Goal: Transaction & Acquisition: Obtain resource

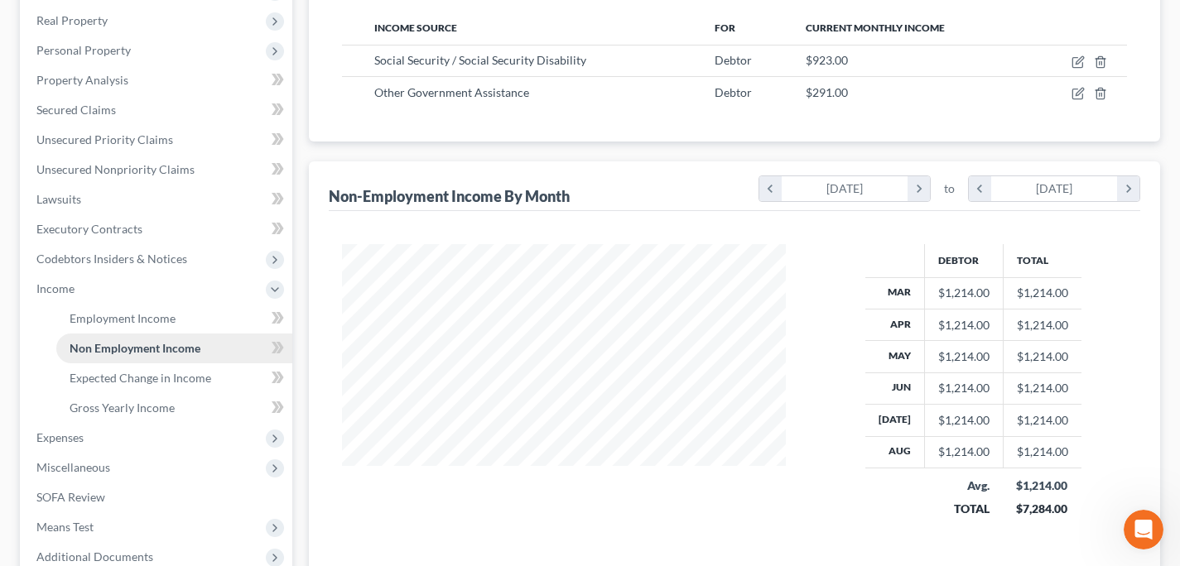
scroll to position [433, 0]
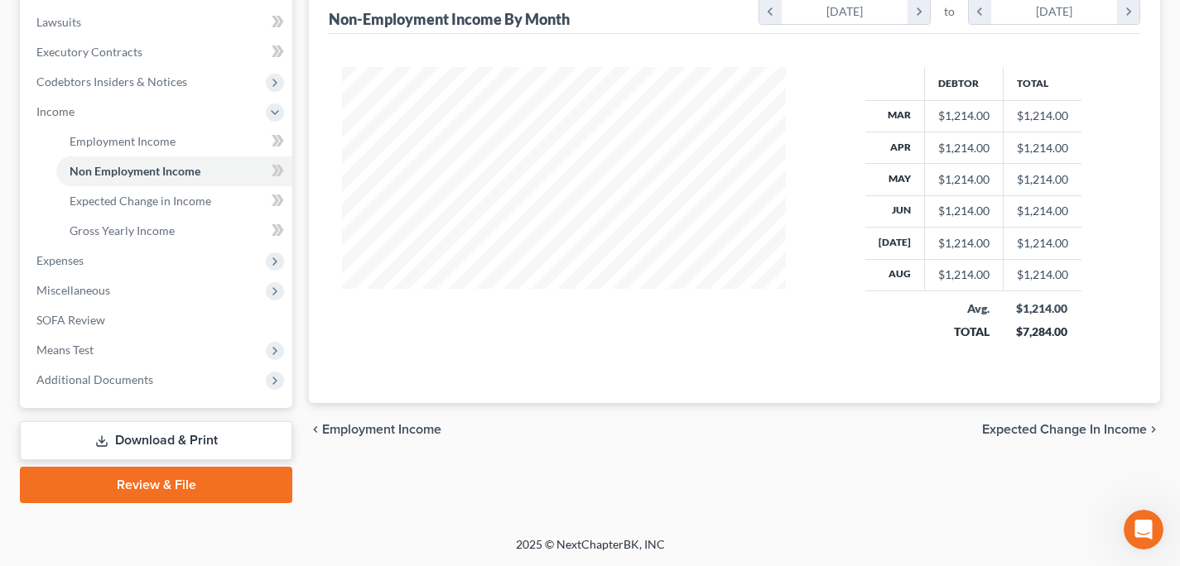
click at [200, 437] on link "Download & Print" at bounding box center [156, 441] width 272 height 39
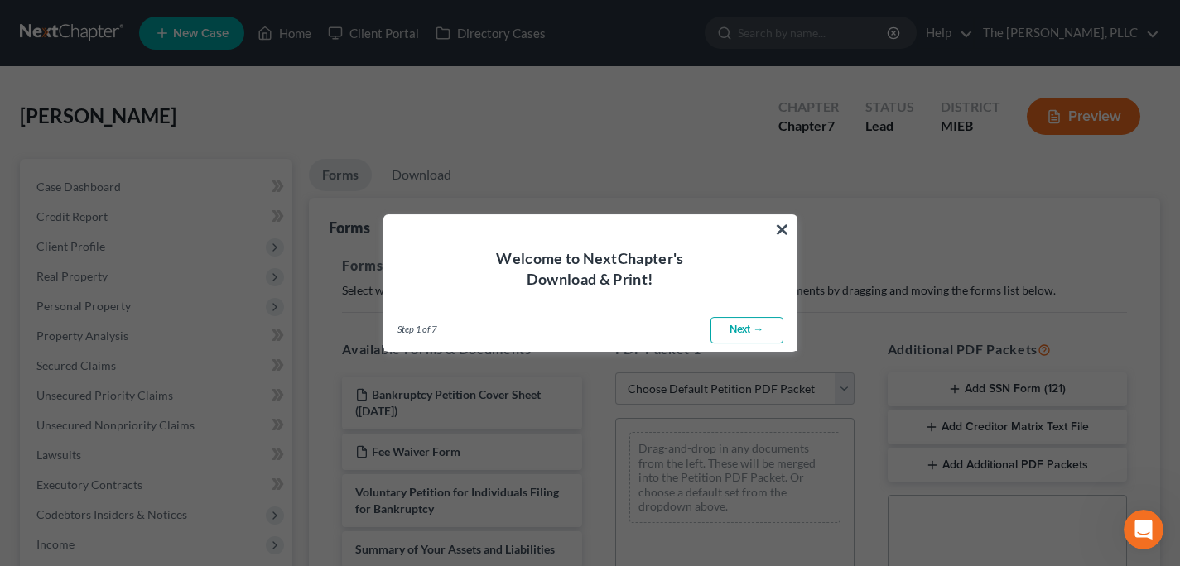
click at [745, 325] on link "Next →" at bounding box center [747, 330] width 73 height 26
select select "0"
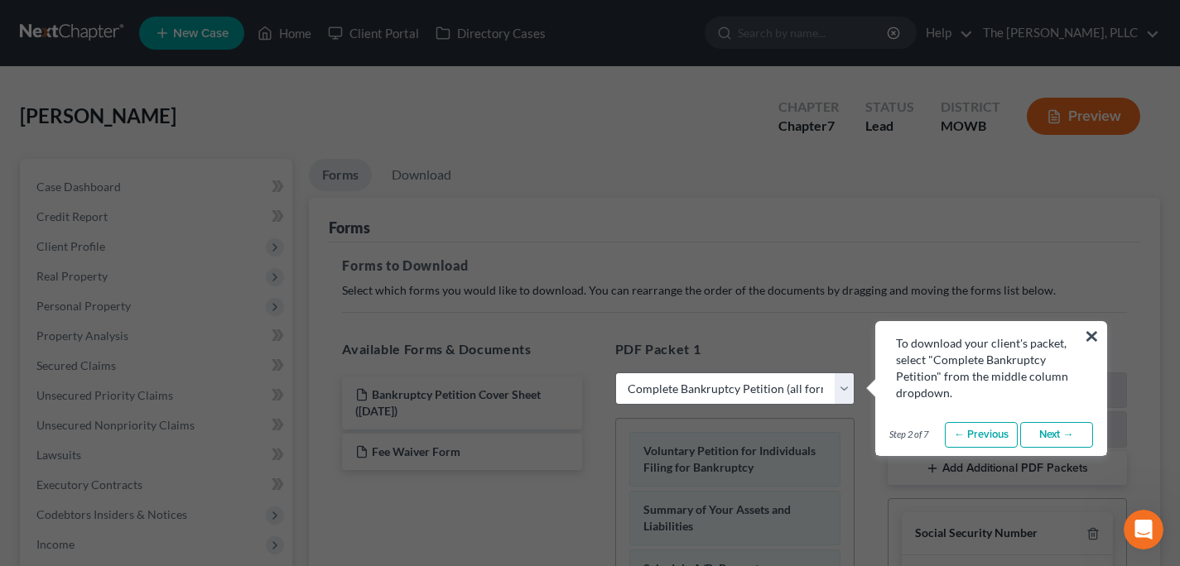
click at [1076, 434] on link "Next →" at bounding box center [1056, 435] width 73 height 26
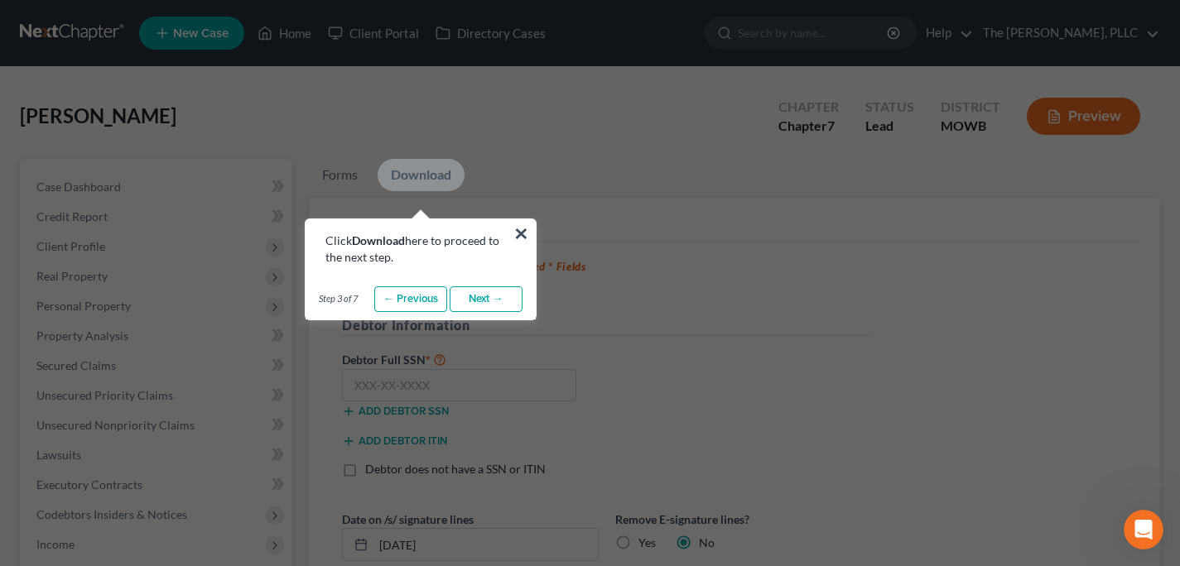
click at [484, 294] on link "Next →" at bounding box center [486, 300] width 73 height 26
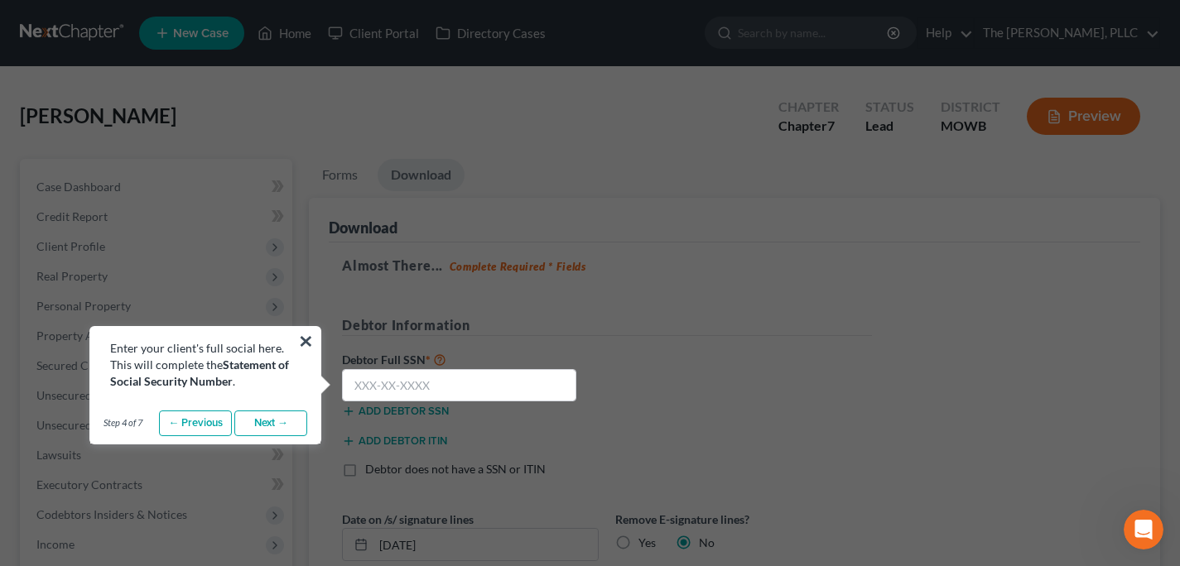
click at [276, 413] on link "Next →" at bounding box center [270, 424] width 73 height 26
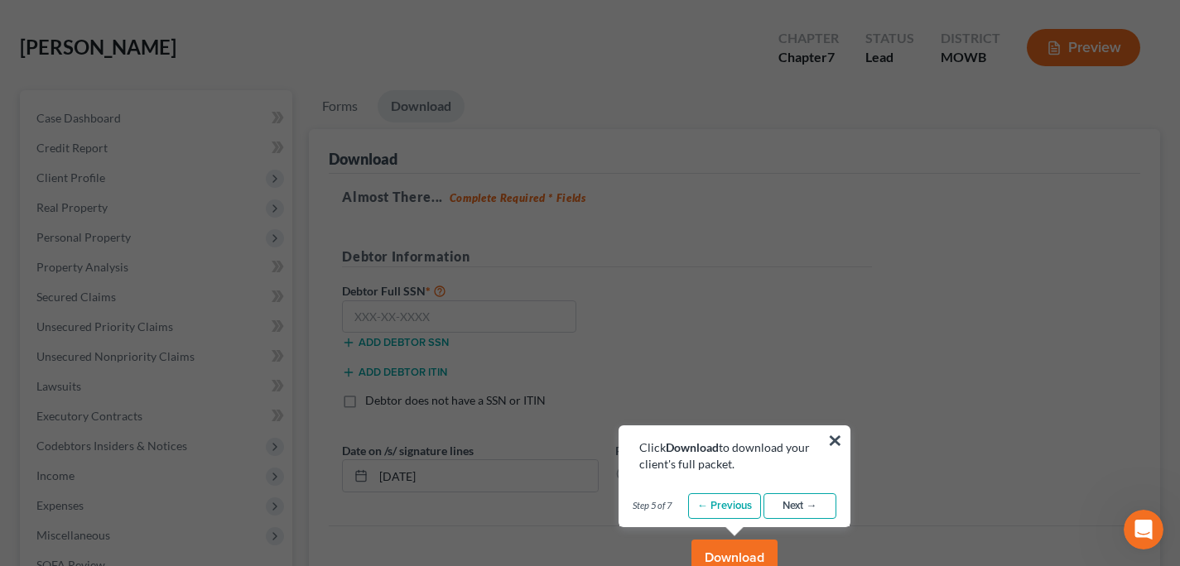
scroll to position [93, 0]
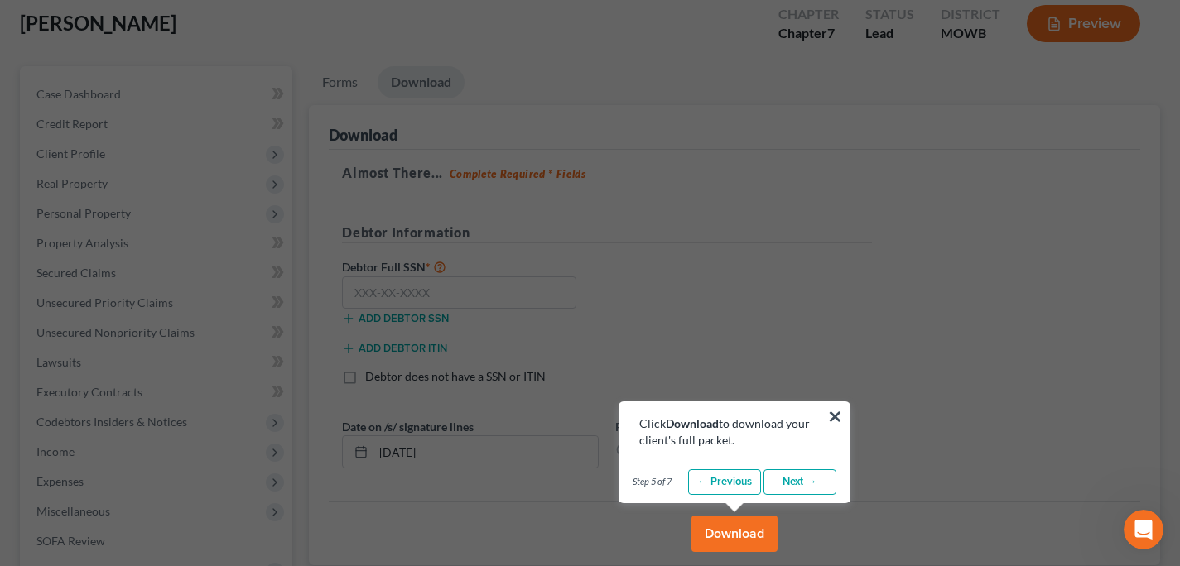
click at [818, 486] on link "Next →" at bounding box center [800, 483] width 73 height 26
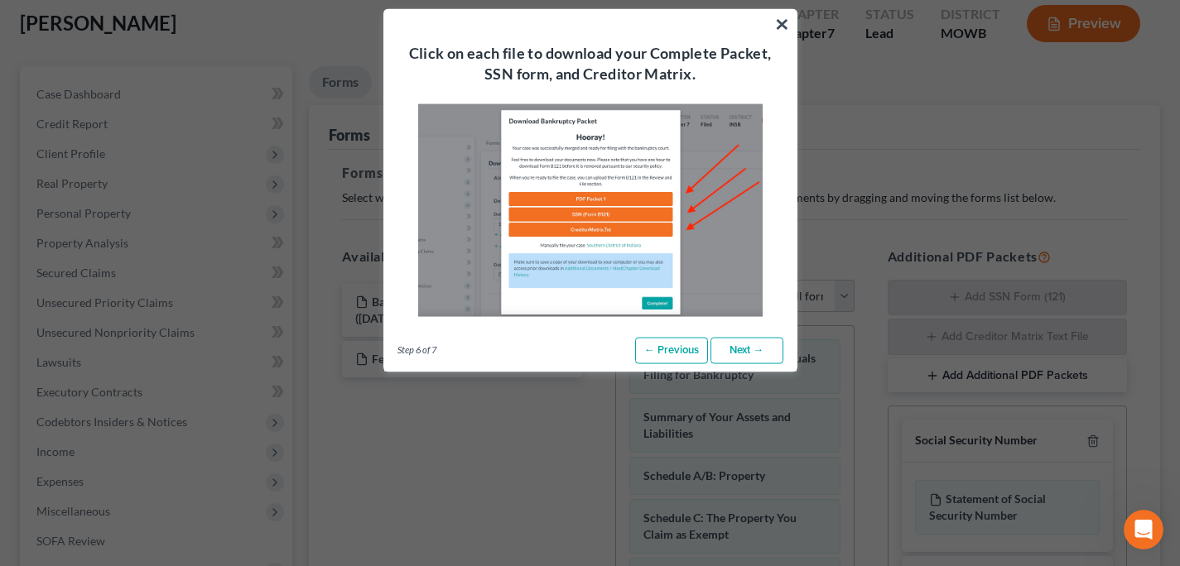
click at [745, 358] on link "Next →" at bounding box center [747, 351] width 73 height 26
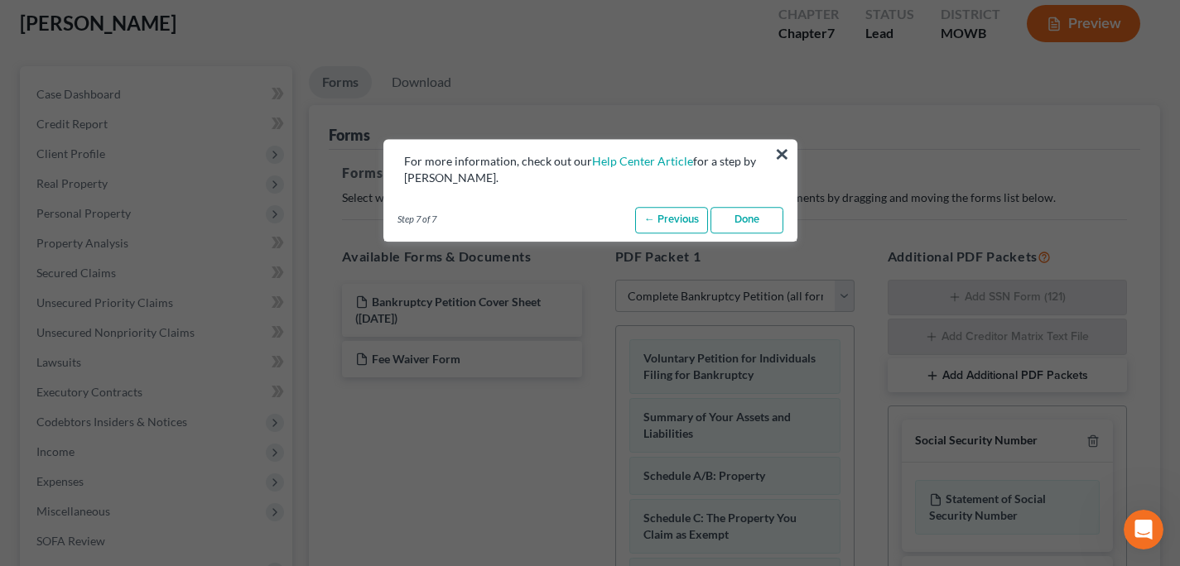
click at [739, 217] on link "Done" at bounding box center [747, 220] width 73 height 26
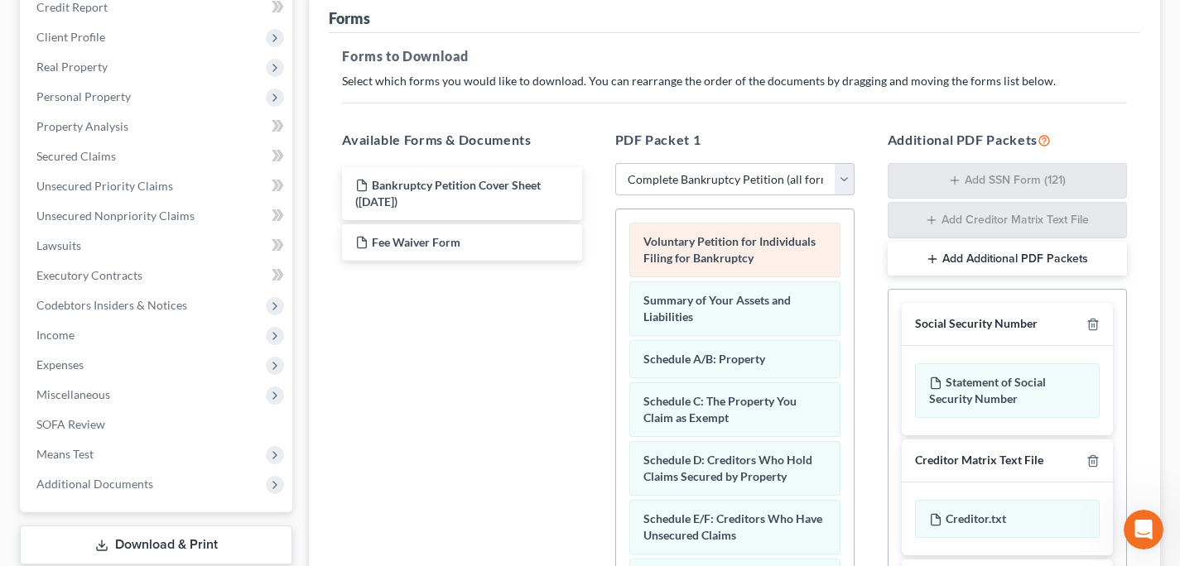
scroll to position [3, 0]
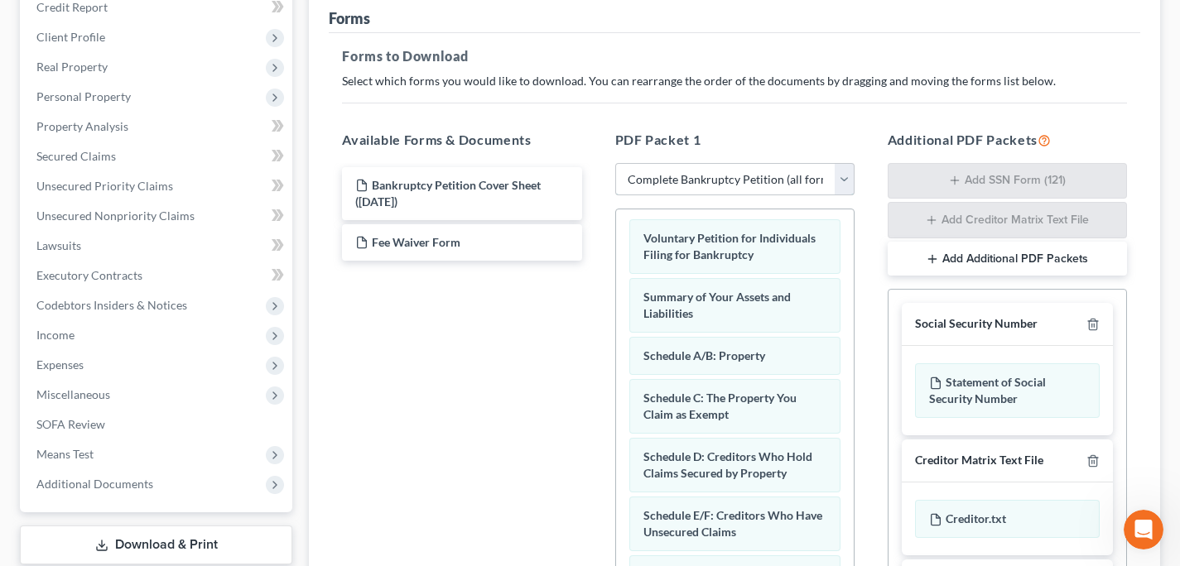
click at [701, 176] on select "Choose Default Petition PDF Packet Complete Bankruptcy Petition (all forms and …" at bounding box center [734, 179] width 239 height 33
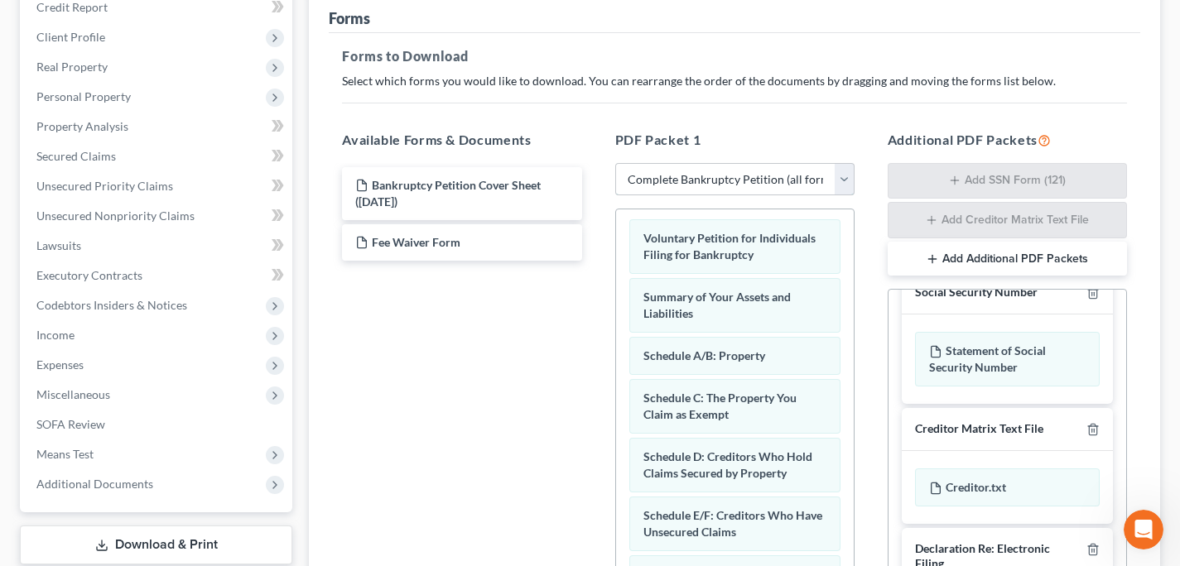
scroll to position [55, 0]
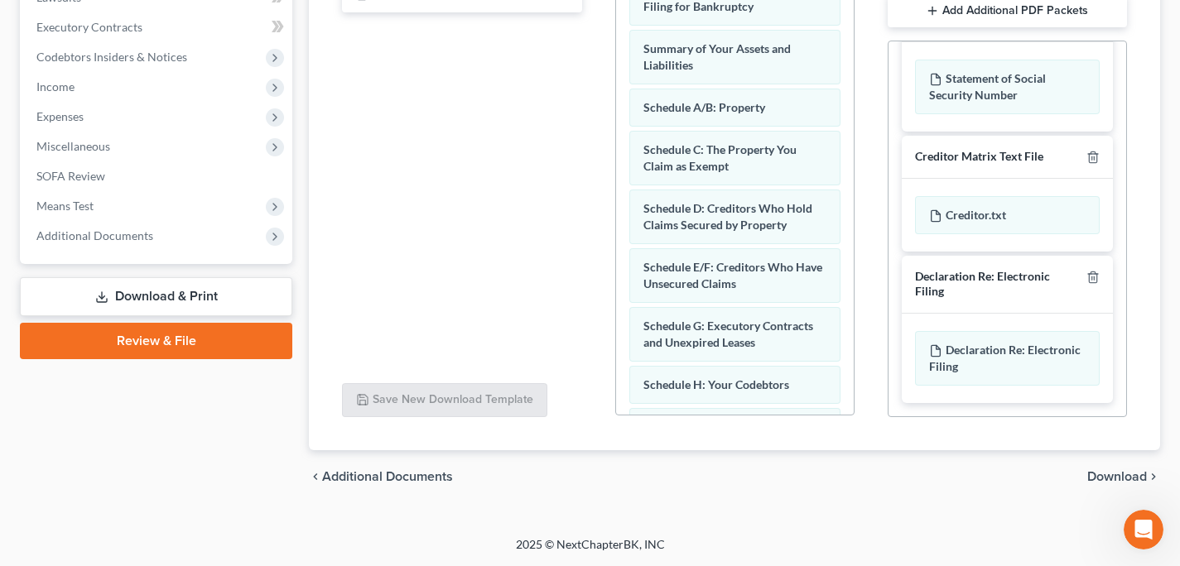
click at [1125, 480] on span "Download" at bounding box center [1117, 476] width 60 height 13
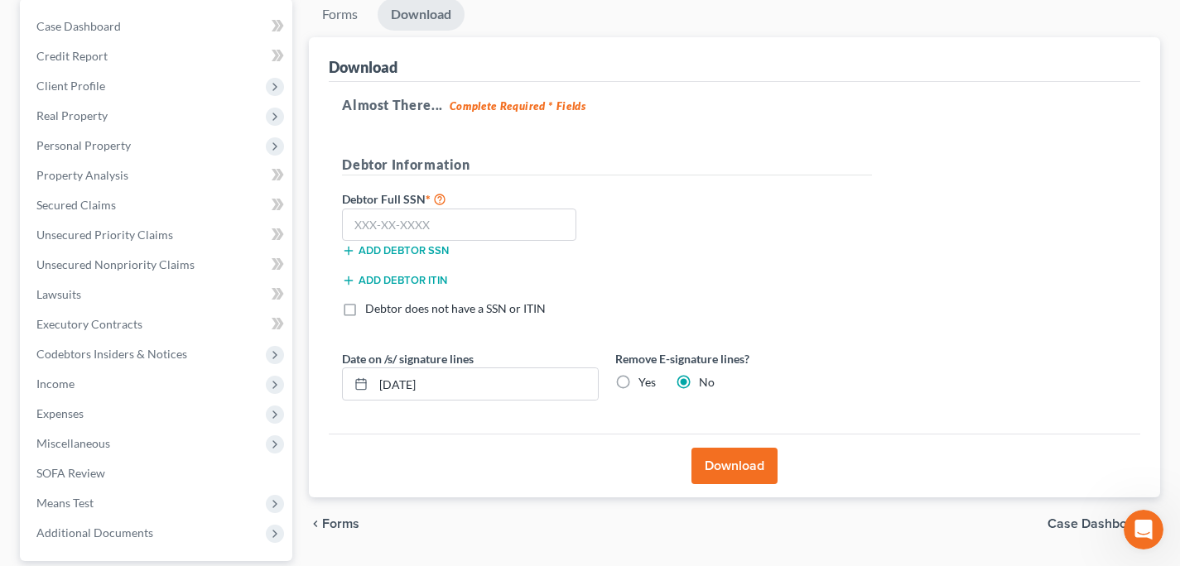
scroll to position [0, 0]
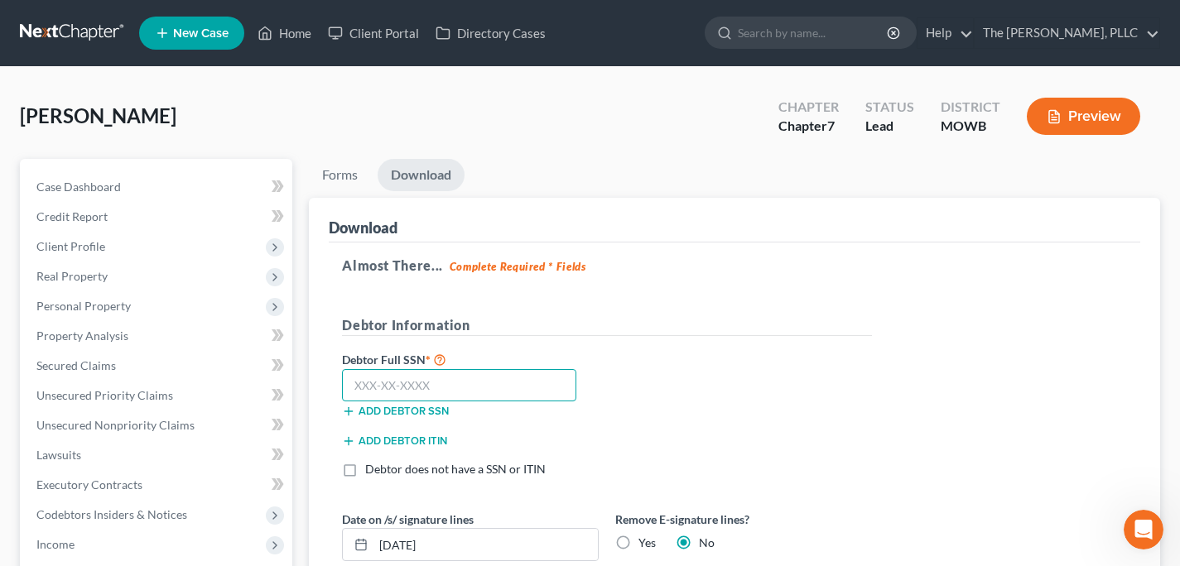
click at [407, 384] on input "text" at bounding box center [459, 385] width 234 height 33
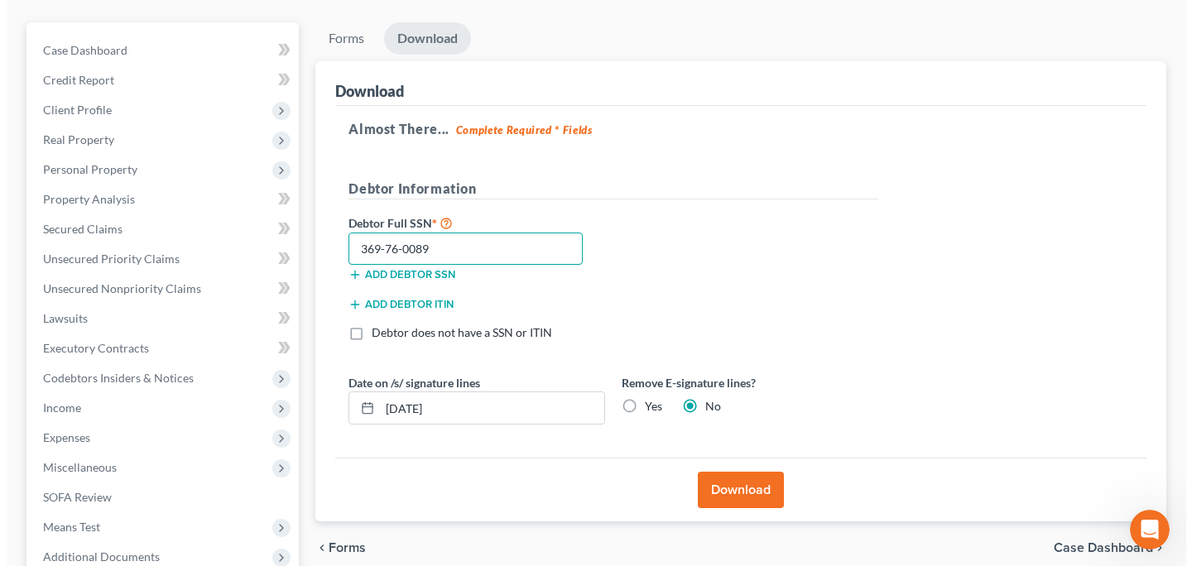
scroll to position [137, 0]
type input "369-76-0089"
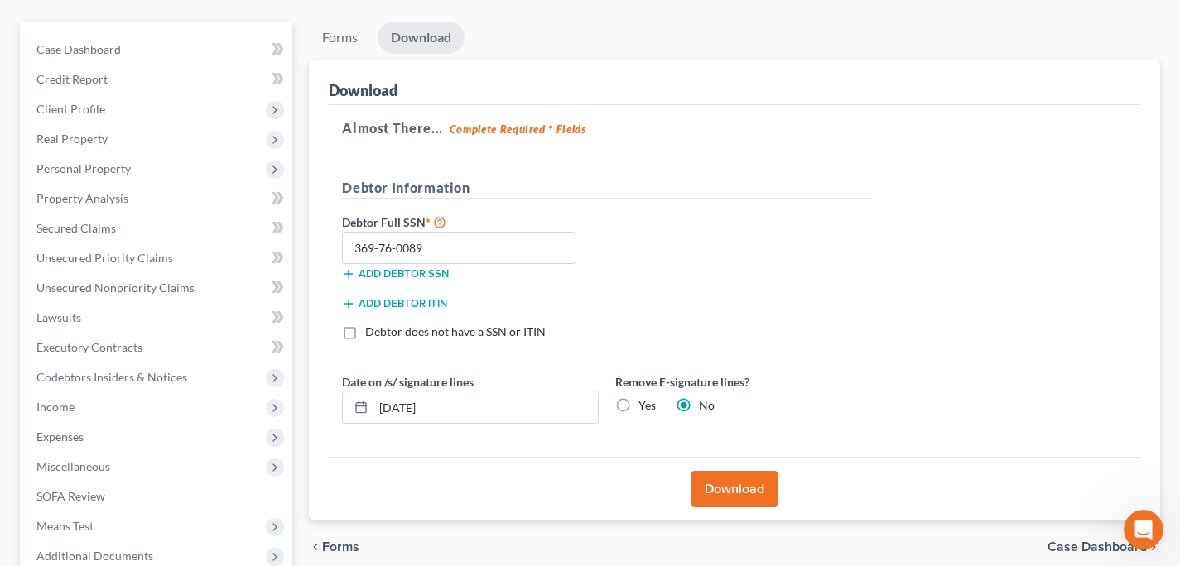
click at [735, 452] on div "Almost There... Complete Required * Fields Debtor Information Debtor Full SSN *…" at bounding box center [735, 281] width 812 height 353
click at [736, 489] on button "Download" at bounding box center [734, 489] width 86 height 36
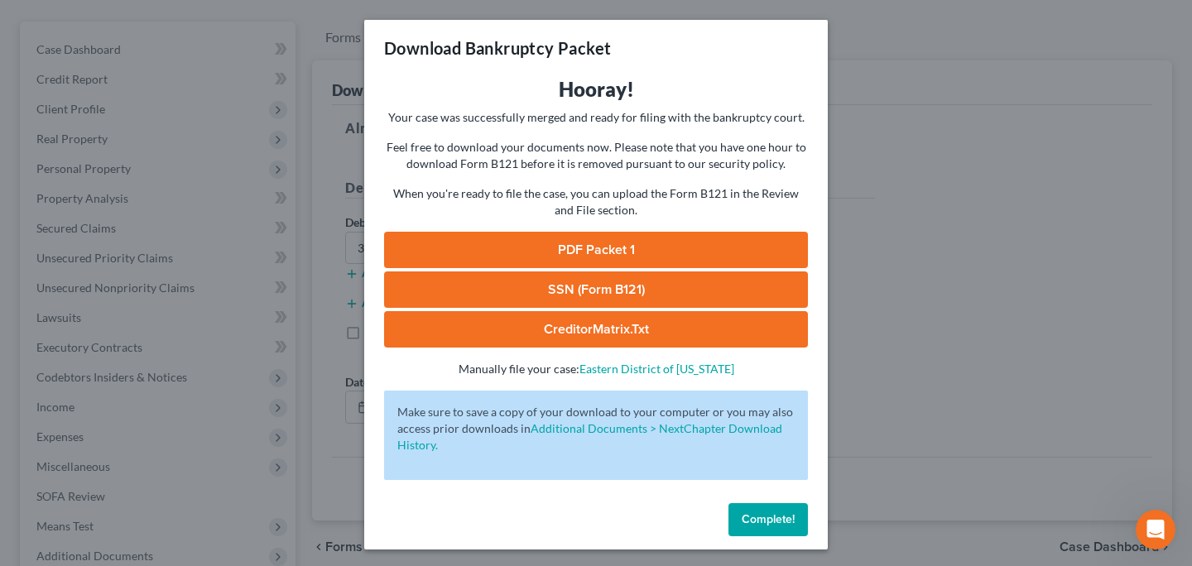
click at [631, 243] on link "PDF Packet 1" at bounding box center [596, 250] width 424 height 36
click at [527, 290] on link "SSN (Form B121)" at bounding box center [596, 290] width 424 height 36
click at [612, 329] on link "CreditorMatrix.txt" at bounding box center [596, 329] width 424 height 36
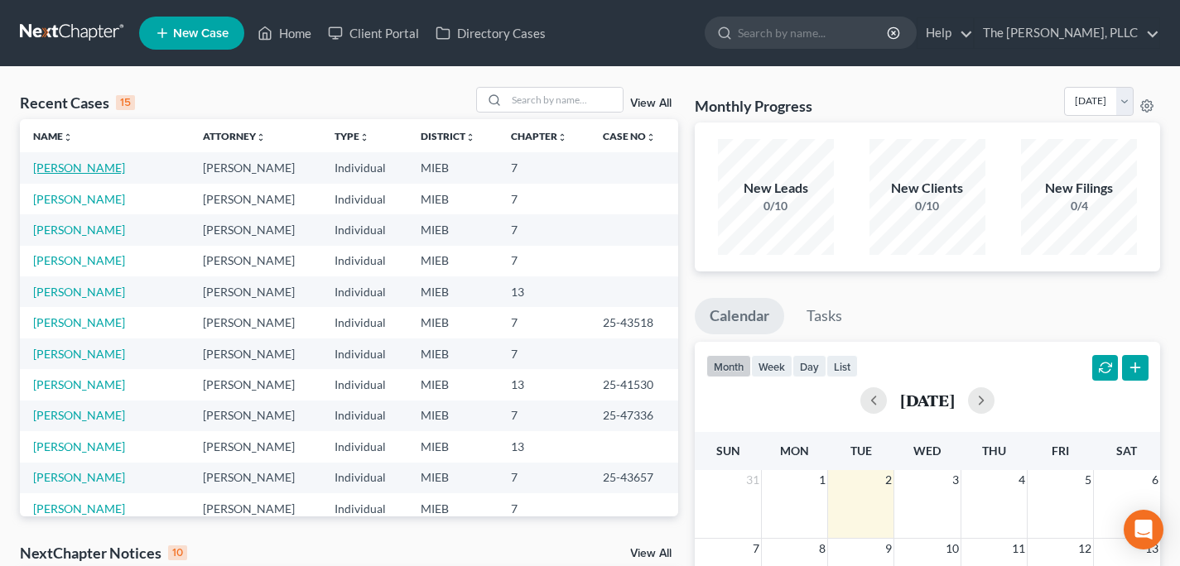
click at [92, 167] on link "[PERSON_NAME]" at bounding box center [79, 168] width 92 height 14
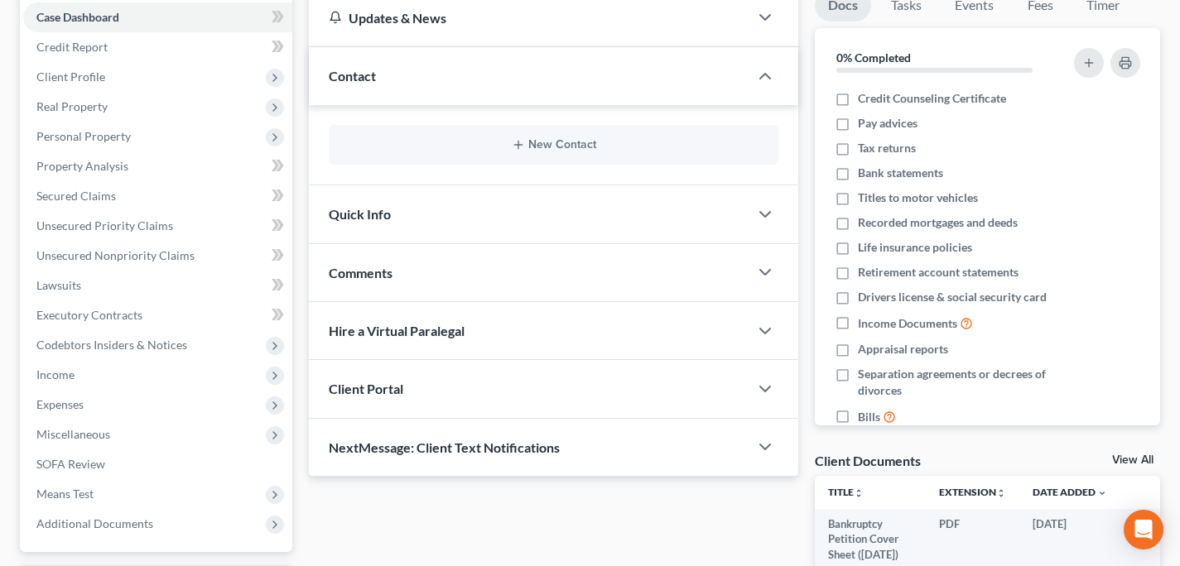
scroll to position [181, 0]
